Goal: Information Seeking & Learning: Learn about a topic

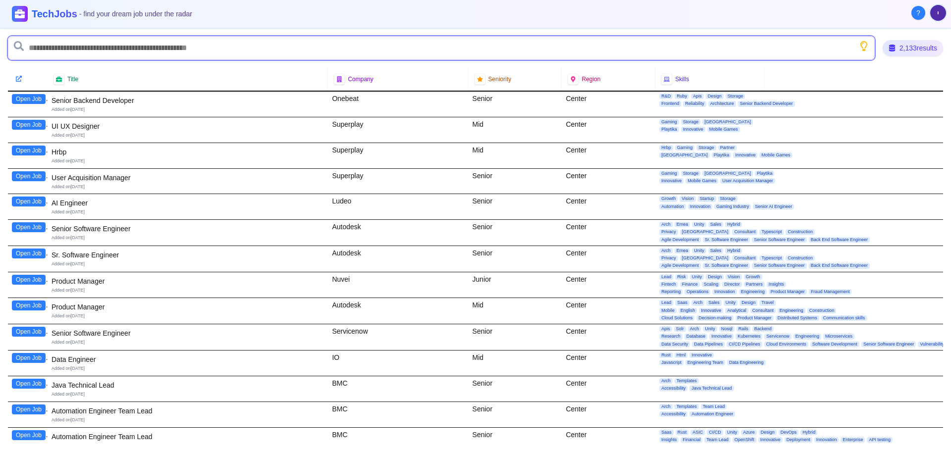
click at [202, 46] on input "text" at bounding box center [441, 48] width 867 height 24
type input "*******"
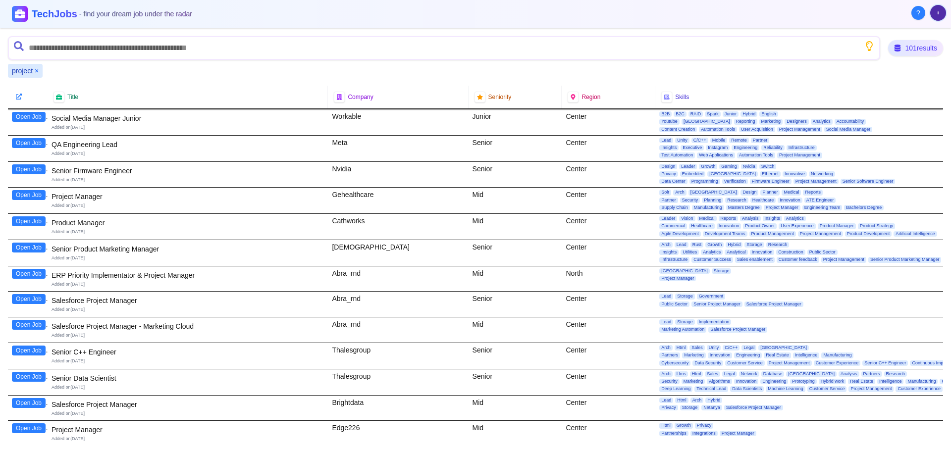
click at [31, 196] on button "Open Job" at bounding box center [29, 195] width 34 height 10
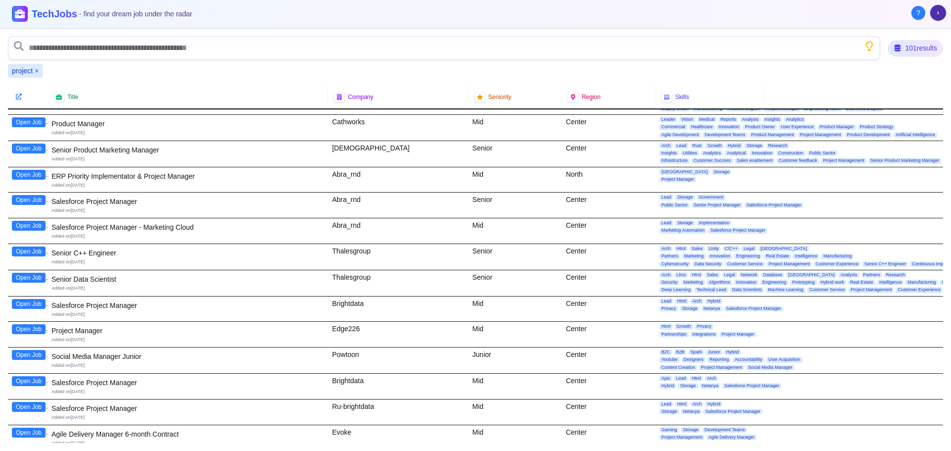
scroll to position [149, 0]
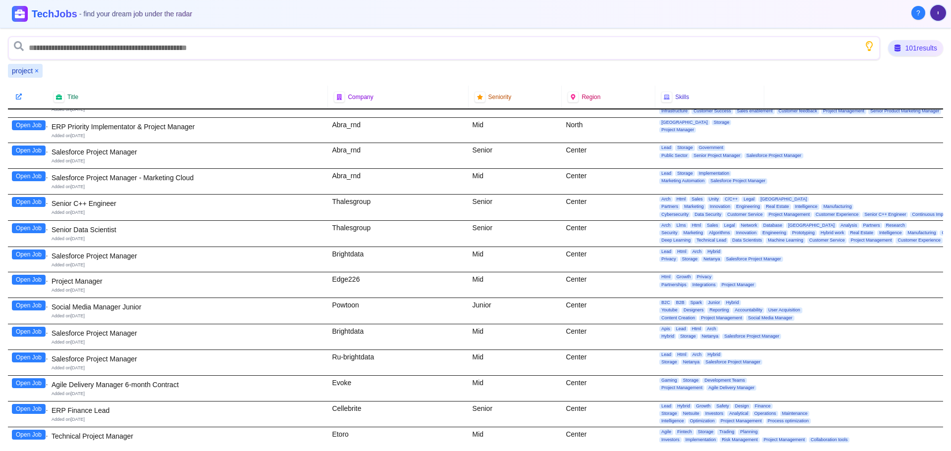
click at [29, 280] on button "Open Job" at bounding box center [29, 280] width 34 height 10
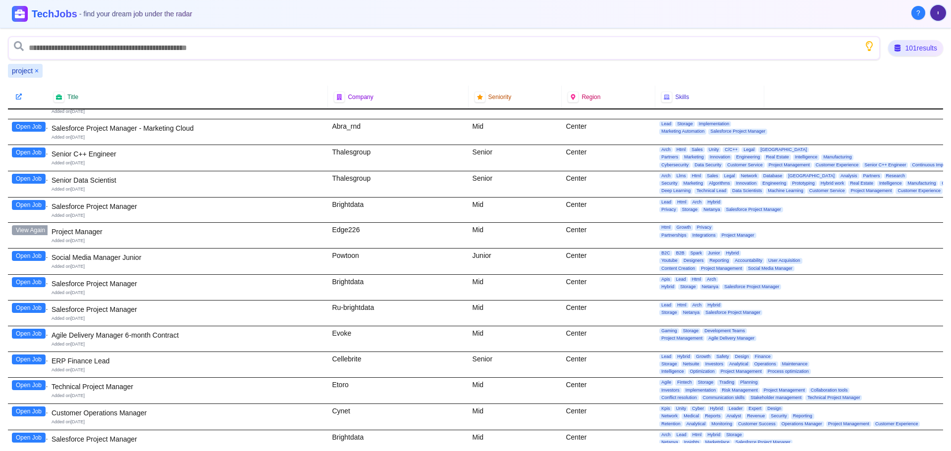
scroll to position [248, 0]
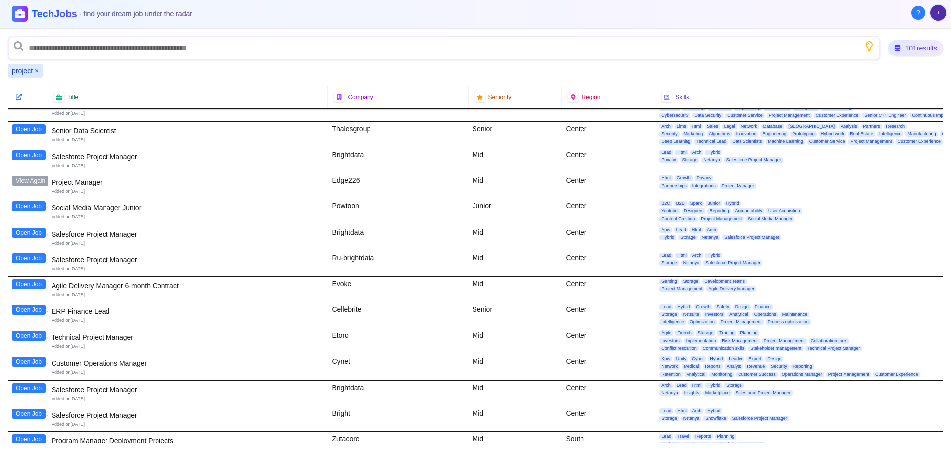
click at [26, 334] on button "Open Job" at bounding box center [29, 336] width 34 height 10
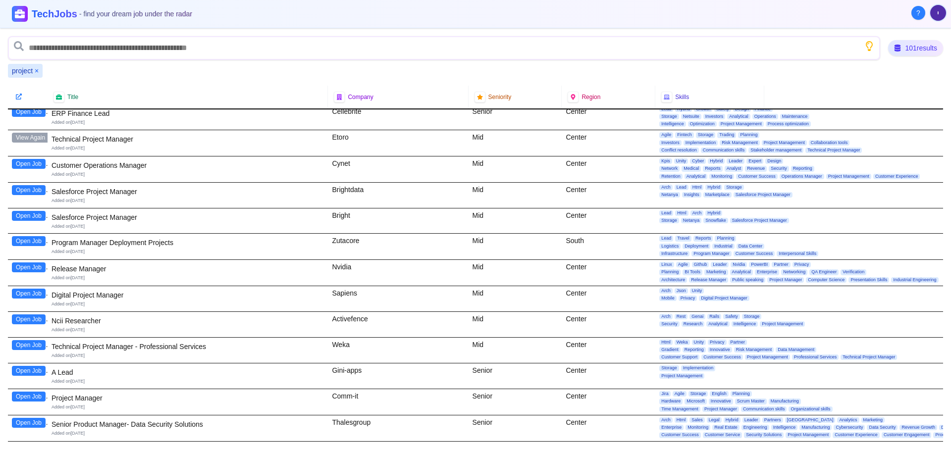
scroll to position [495, 0]
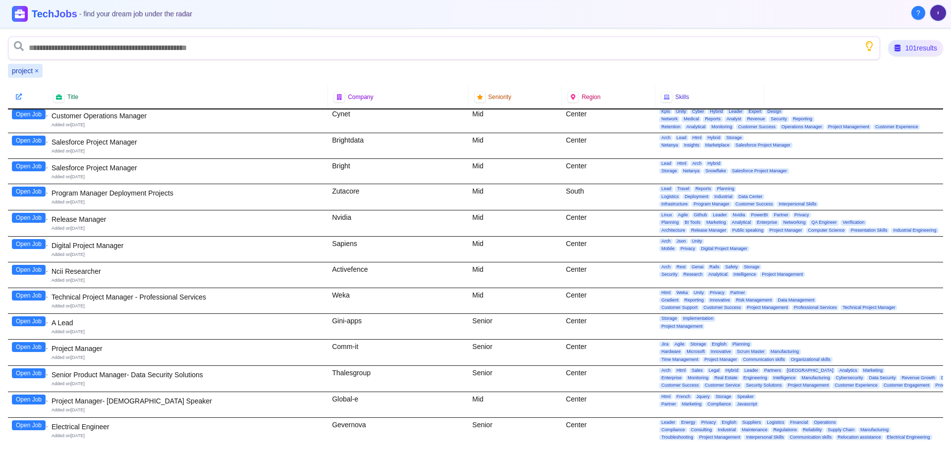
click at [29, 294] on button "Open Job" at bounding box center [29, 296] width 34 height 10
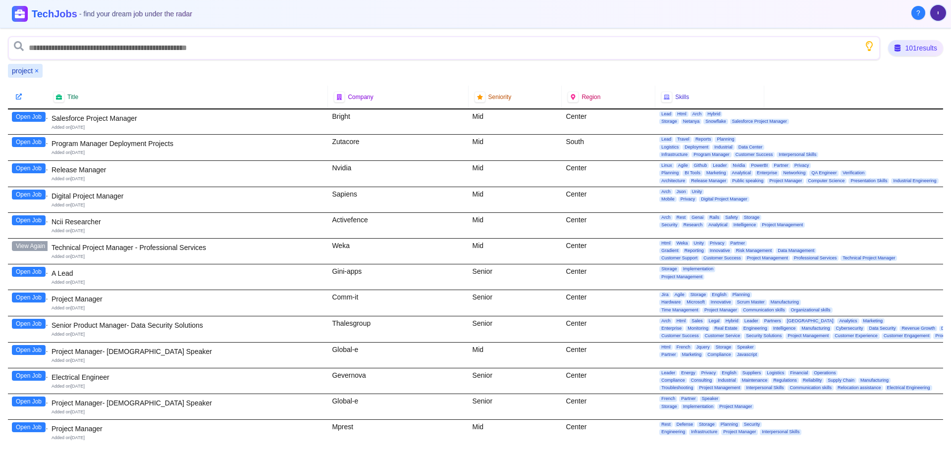
scroll to position [594, 0]
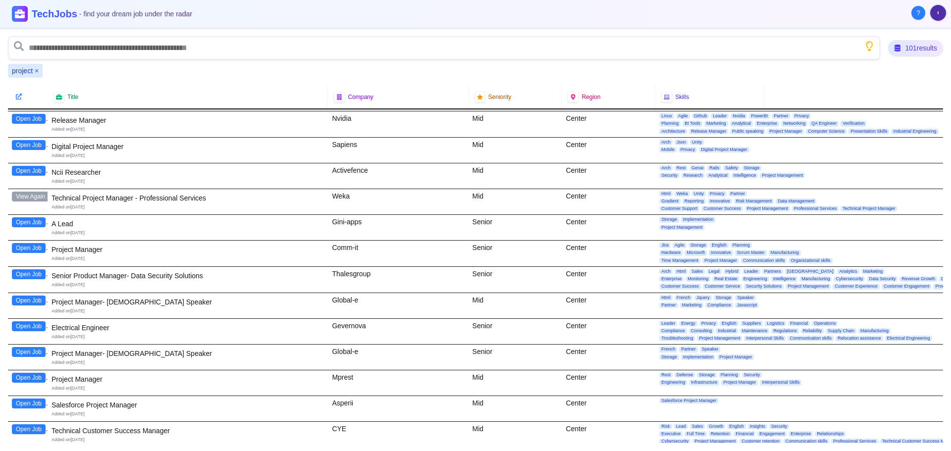
click at [37, 247] on button "Open Job" at bounding box center [29, 248] width 34 height 10
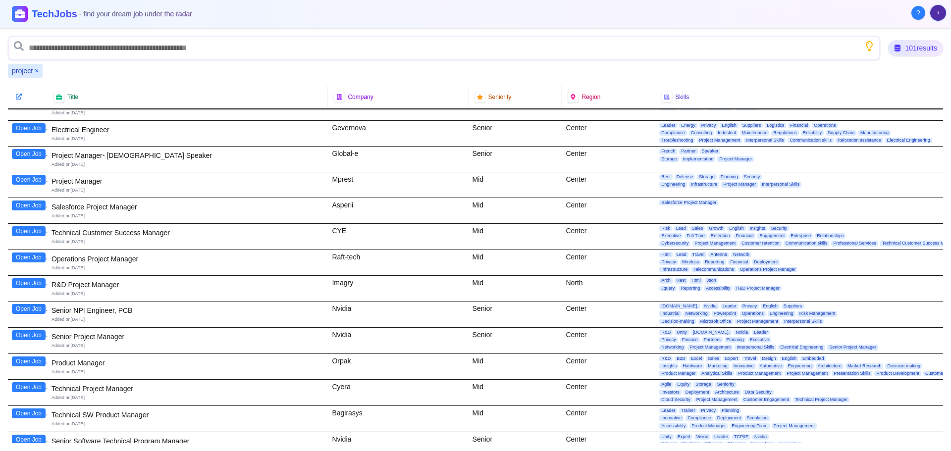
scroll to position [842, 0]
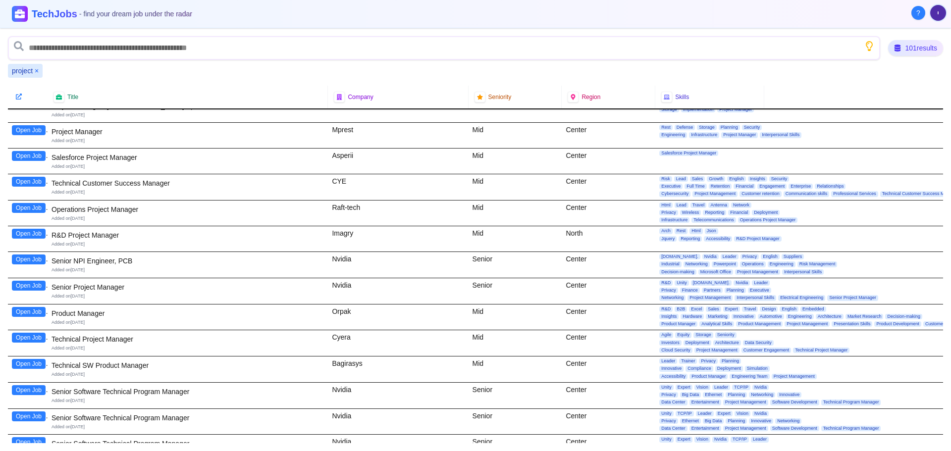
click at [33, 338] on button "Open Job" at bounding box center [29, 338] width 34 height 10
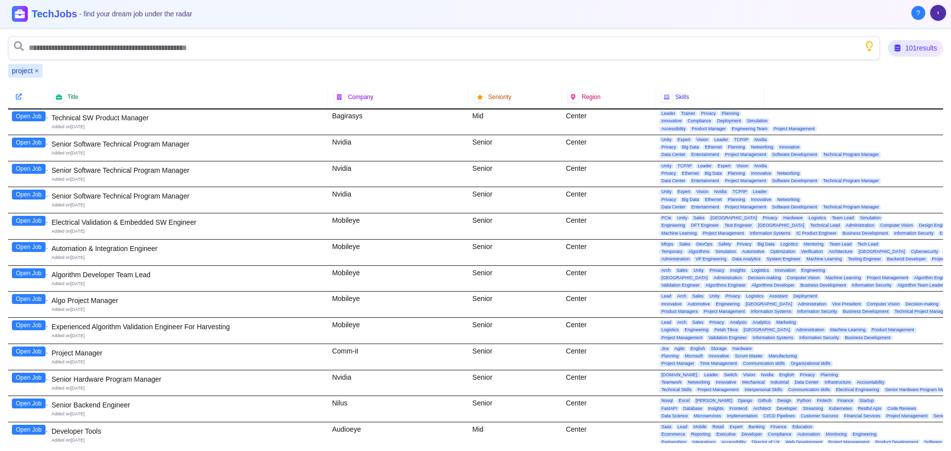
scroll to position [1139, 0]
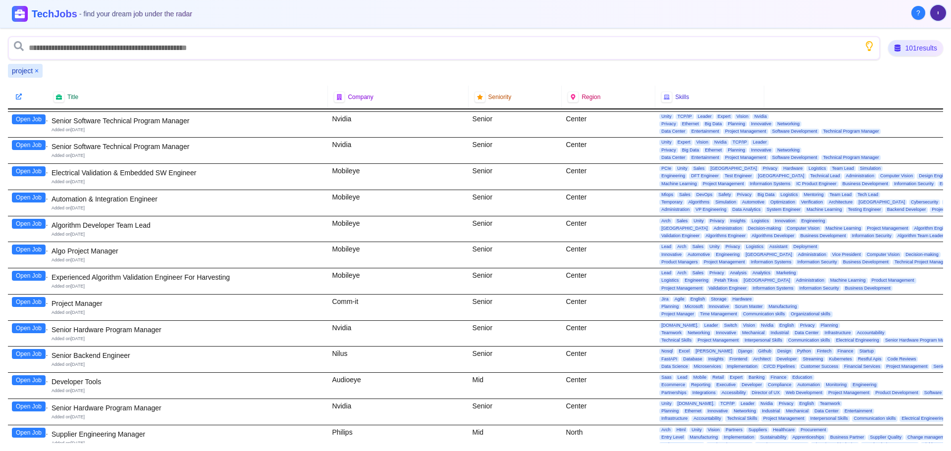
click at [26, 250] on button "Open Job" at bounding box center [29, 250] width 34 height 10
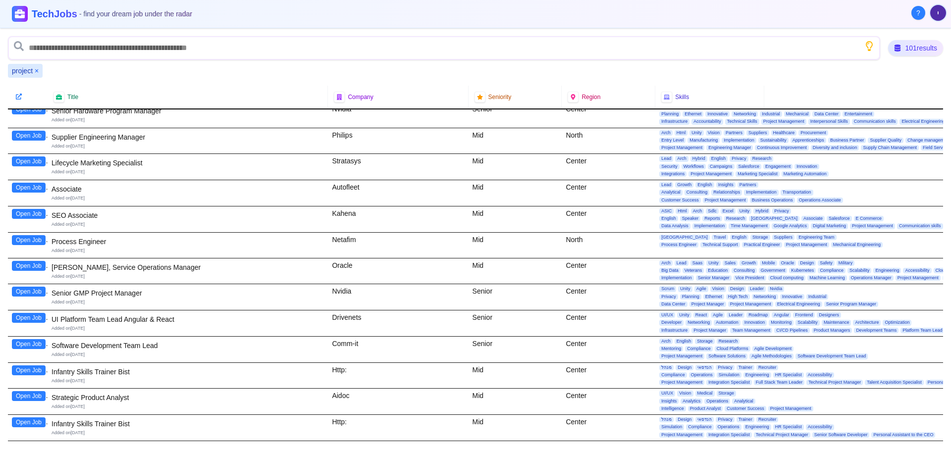
scroll to position [1486, 0]
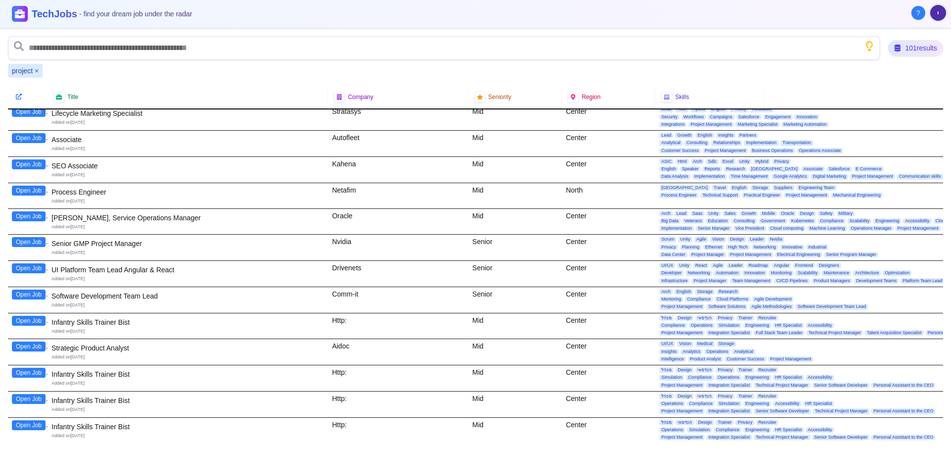
click at [32, 240] on button "Open Job" at bounding box center [29, 242] width 34 height 10
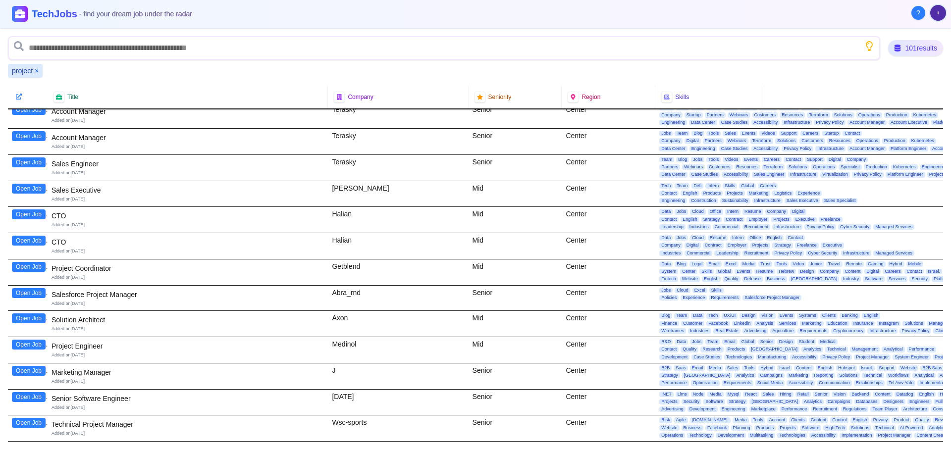
scroll to position [1981, 0]
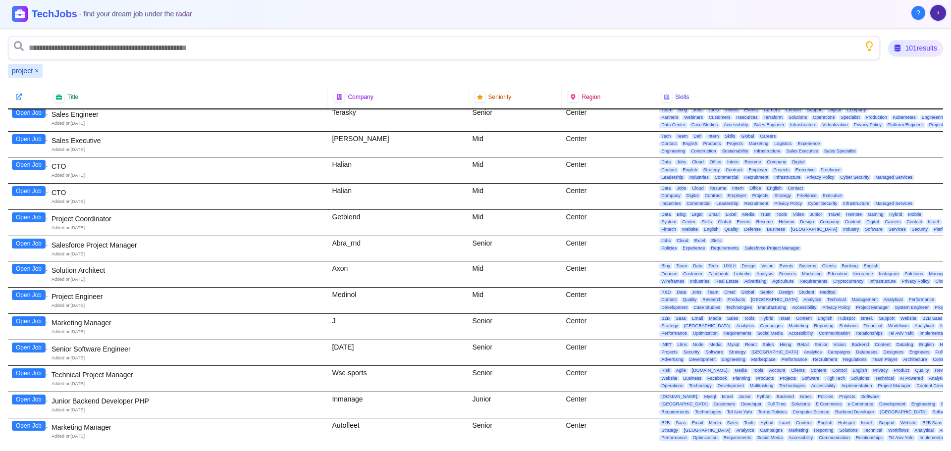
click at [32, 214] on button "Open Job" at bounding box center [29, 217] width 34 height 10
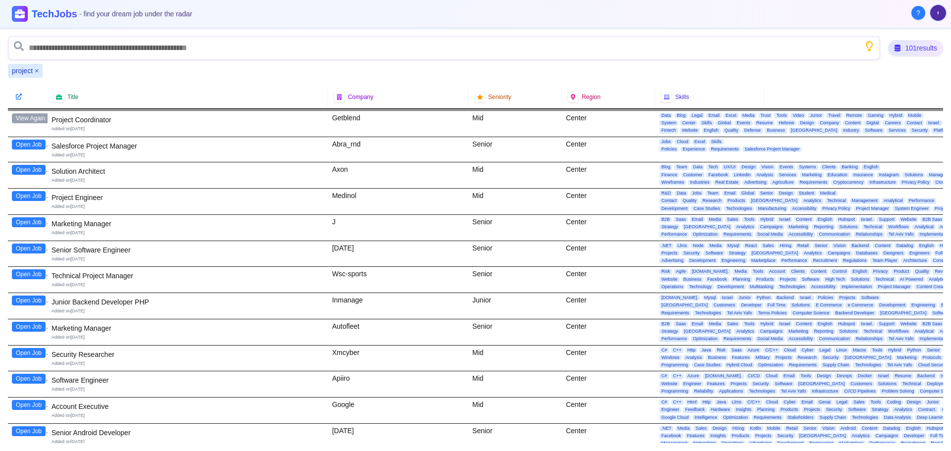
scroll to position [2129, 0]
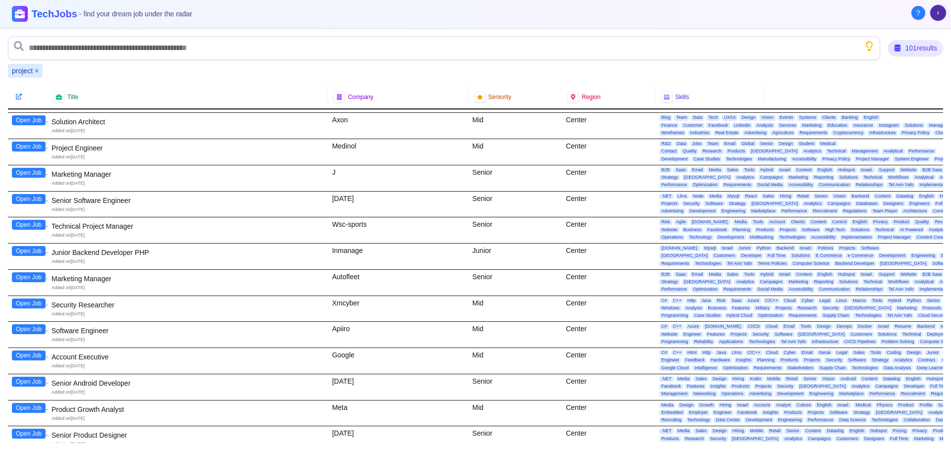
click at [21, 144] on button "Open Job" at bounding box center [29, 147] width 34 height 10
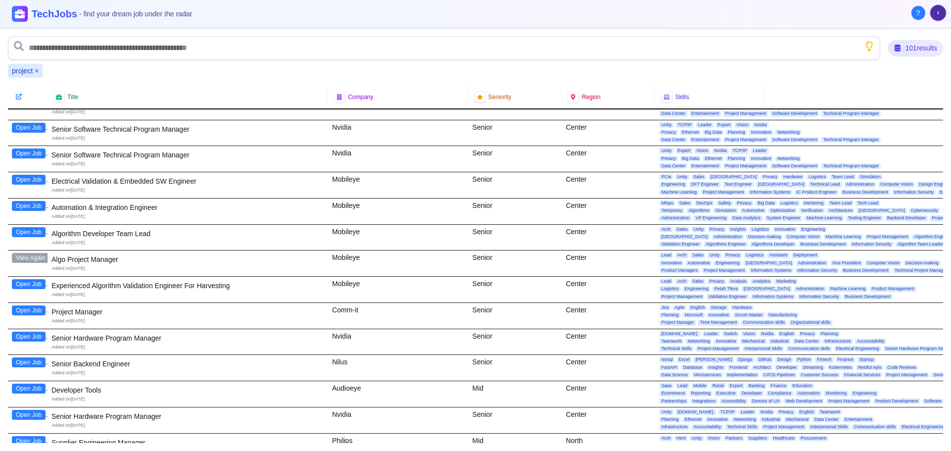
scroll to position [982, 0]
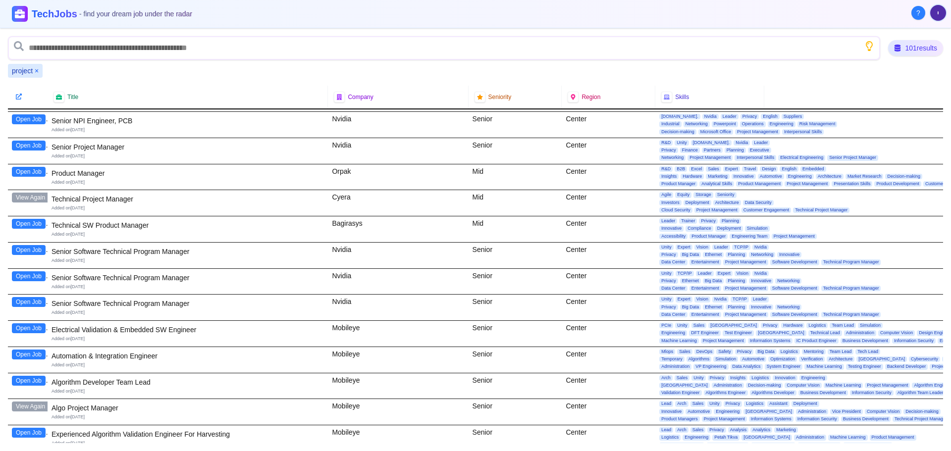
click at [39, 69] on button "×" at bounding box center [37, 71] width 4 height 10
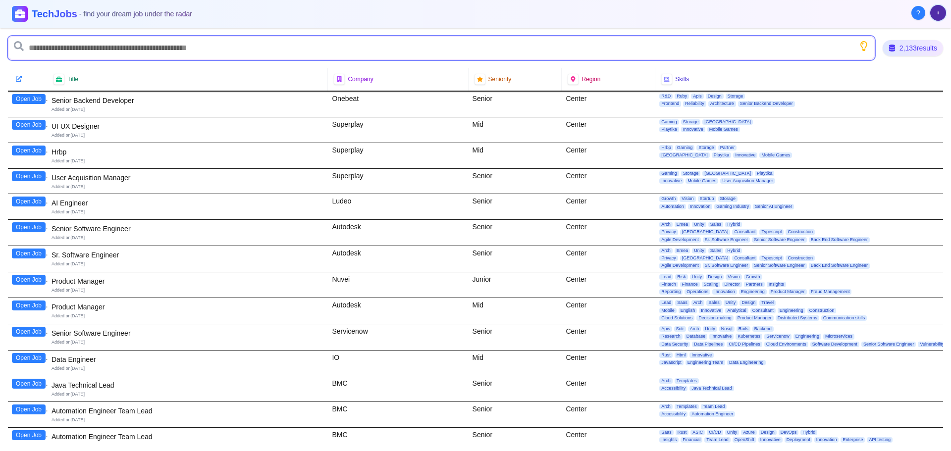
click at [46, 46] on input "text" at bounding box center [441, 48] width 867 height 24
type input "*"
type input "***"
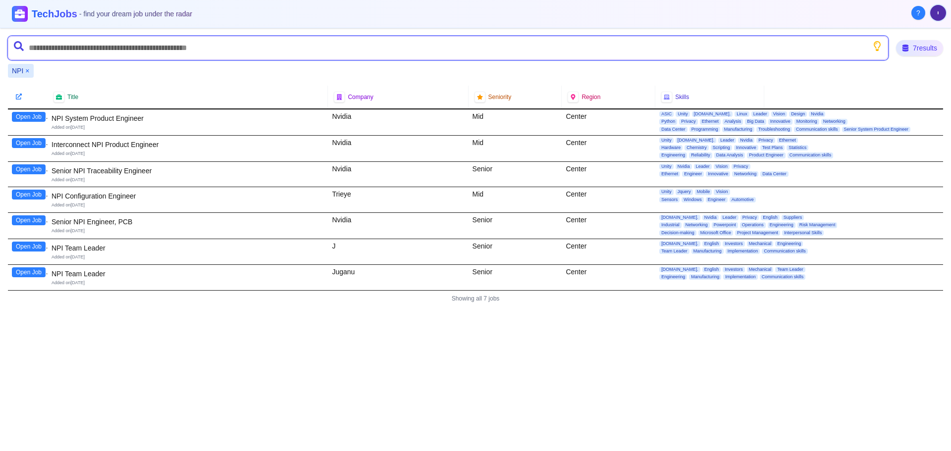
click at [112, 50] on input "text" at bounding box center [448, 48] width 880 height 24
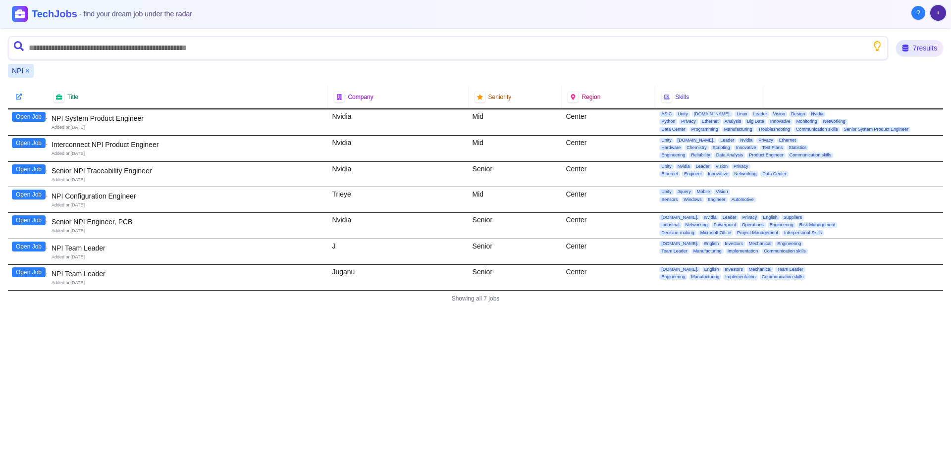
click at [25, 70] on div "NPI ×" at bounding box center [21, 71] width 26 height 14
click at [28, 69] on button "×" at bounding box center [27, 71] width 4 height 10
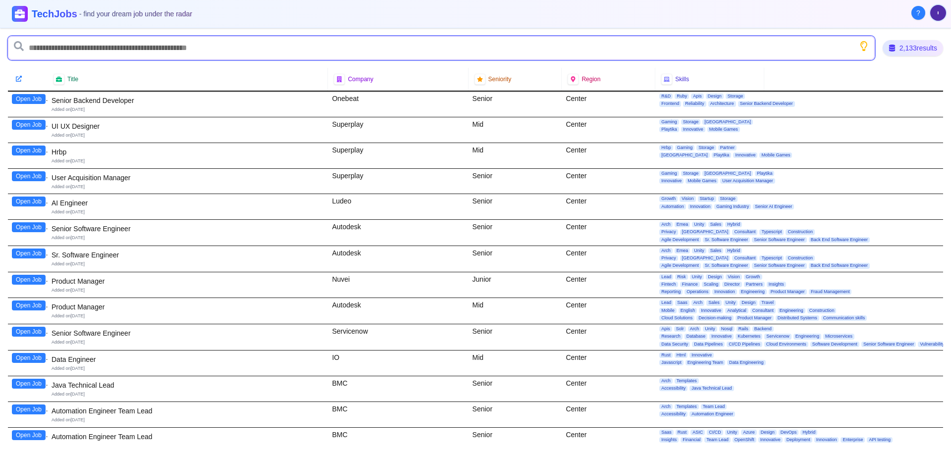
click at [41, 47] on input "text" at bounding box center [441, 48] width 867 height 24
type input "*******"
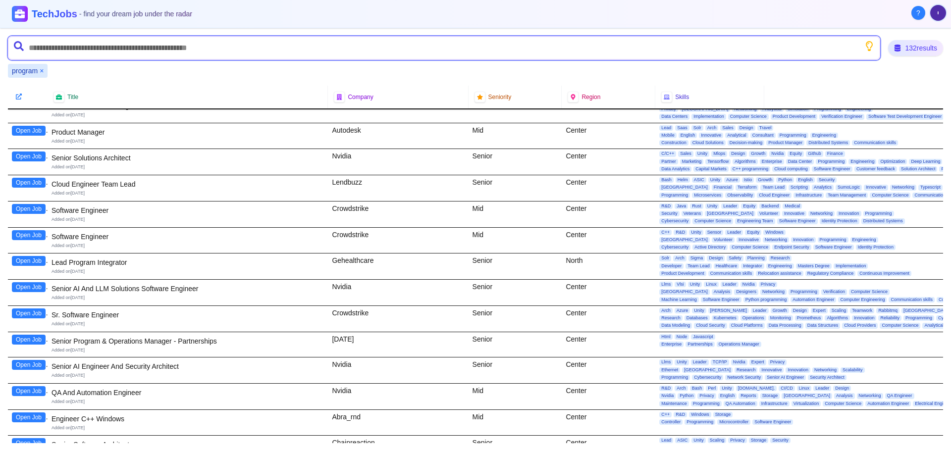
scroll to position [297, 0]
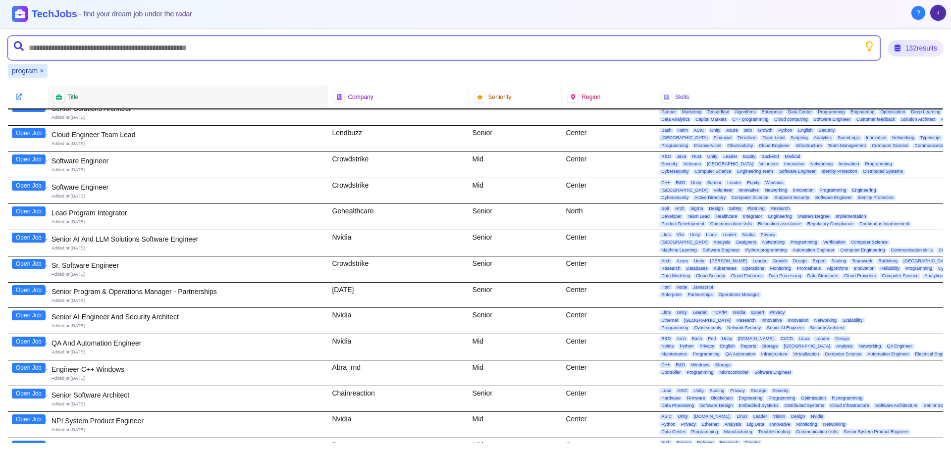
click at [156, 47] on input "text" at bounding box center [444, 48] width 872 height 24
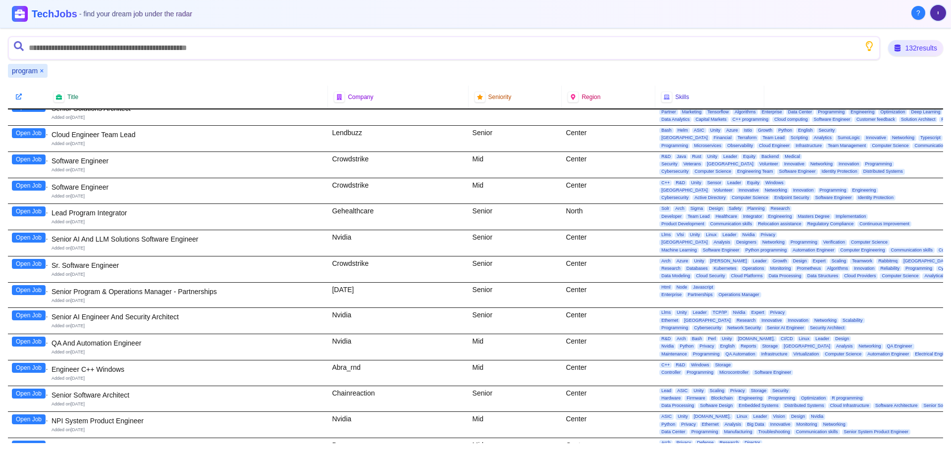
click at [39, 73] on div "program ×" at bounding box center [28, 71] width 40 height 14
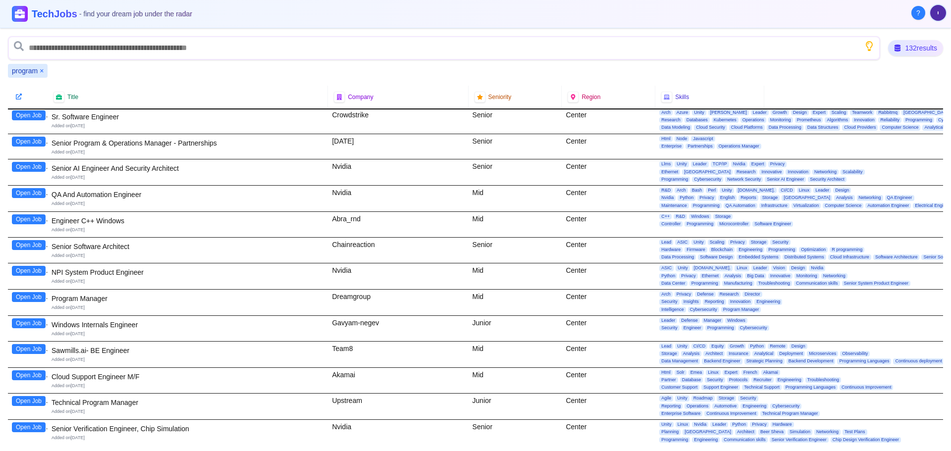
scroll to position [495, 0]
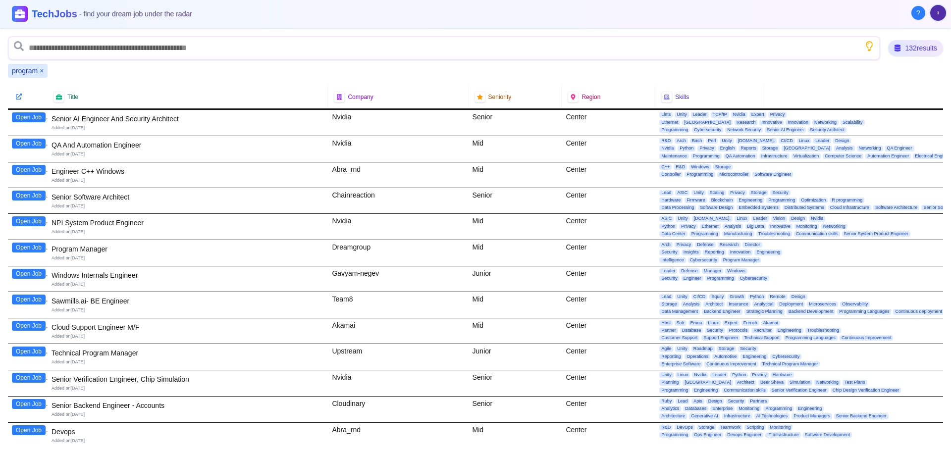
click at [27, 248] on button "Open Job" at bounding box center [29, 248] width 34 height 10
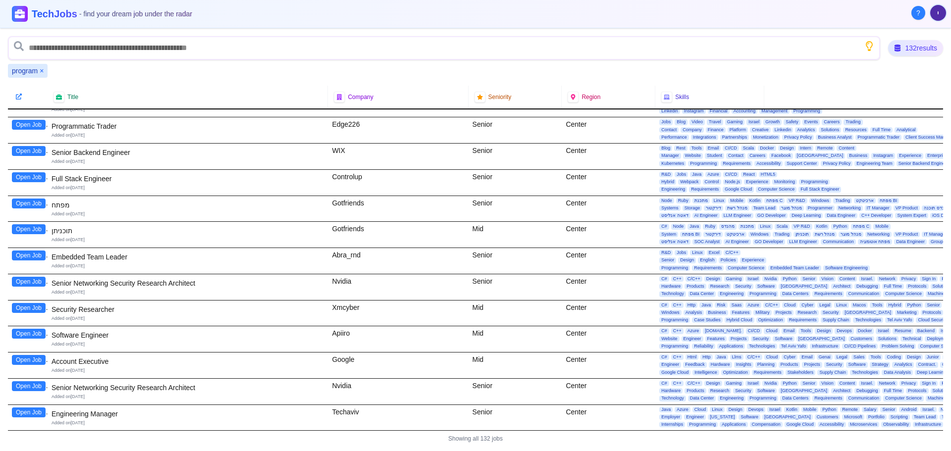
scroll to position [3131, 0]
